Goal: Find specific page/section: Find specific page/section

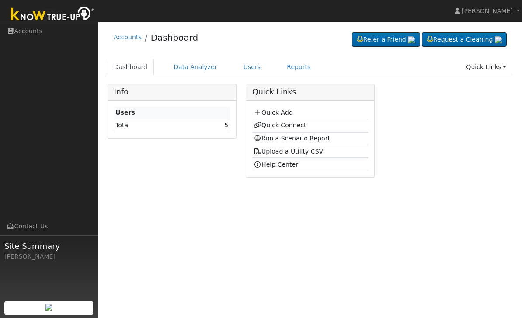
scroll to position [3, 0]
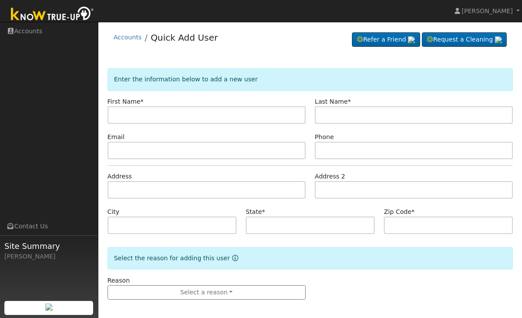
scroll to position [3, 0]
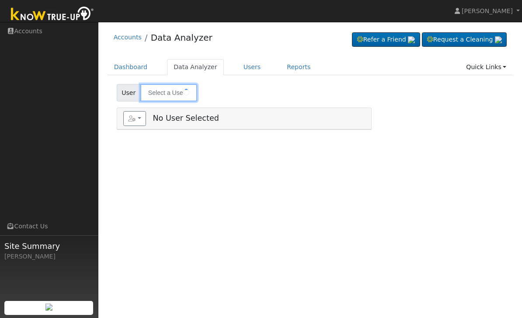
type input "Link Care Center"
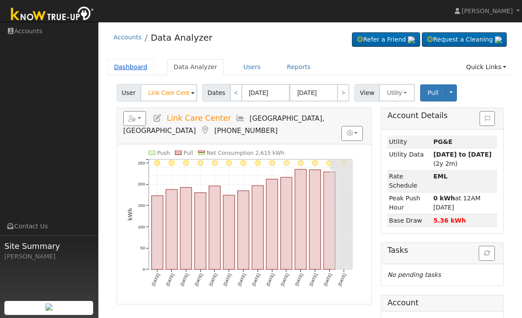
click at [135, 67] on link "Dashboard" at bounding box center [131, 67] width 47 height 16
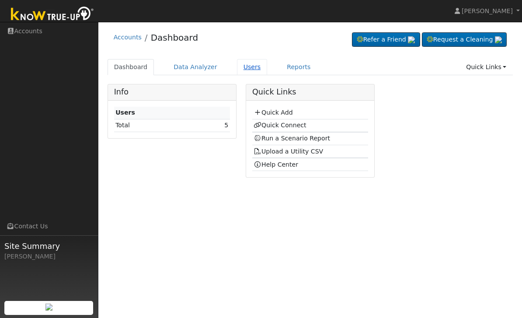
click at [256, 63] on link "Users" at bounding box center [252, 67] width 31 height 16
